Goal: Task Accomplishment & Management: Use online tool/utility

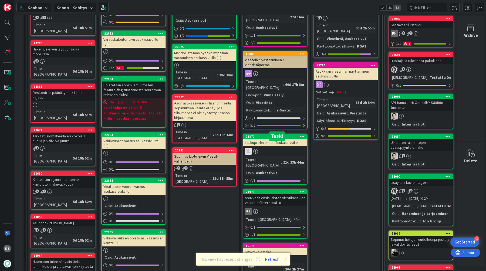
scroll to position [577, 6]
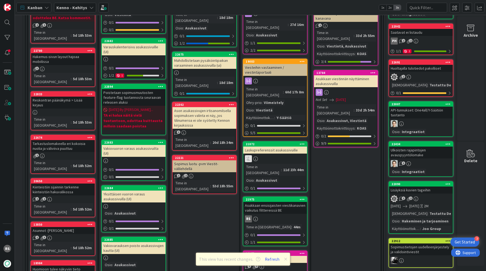
click at [278, 202] on div "Asukkaan ensisijaisten viestikanavien vaikutus filttereissä BE" at bounding box center [275, 208] width 64 height 12
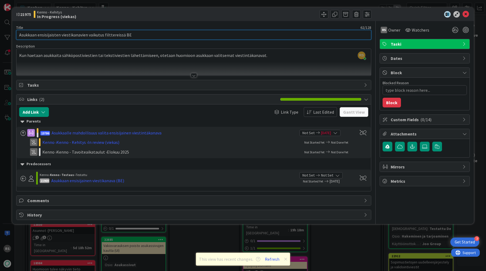
click at [220, 33] on input "Asukkaan ensisijaisten viestikanavien vaikutus filttereissä BE" at bounding box center [193, 35] width 355 height 10
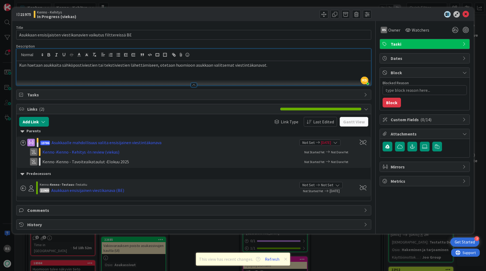
click at [310, 59] on div "RS [PERSON_NAME] joined 5 m ago Kun haetaan asukkaita sähköpostiviestien tai te…" at bounding box center [193, 67] width 354 height 36
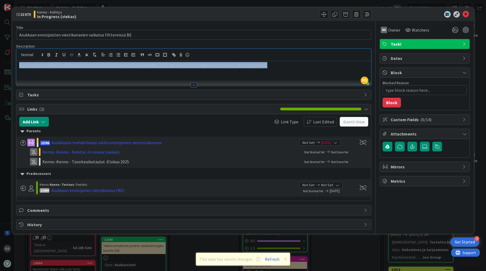
copy p "Kun haetaan asukkaita sähköpostiviestien tai tekstiviestien lähettämiseen, otet…"
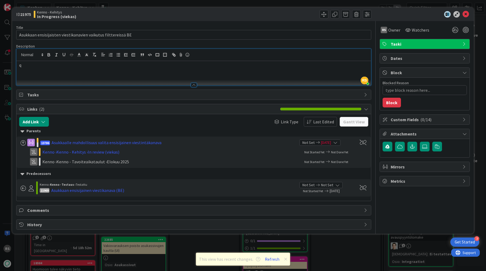
type textarea "x"
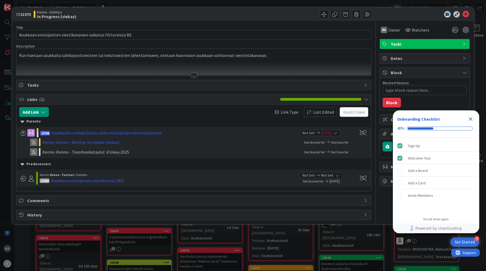
type textarea "x"
